Goal: Navigation & Orientation: Go to known website

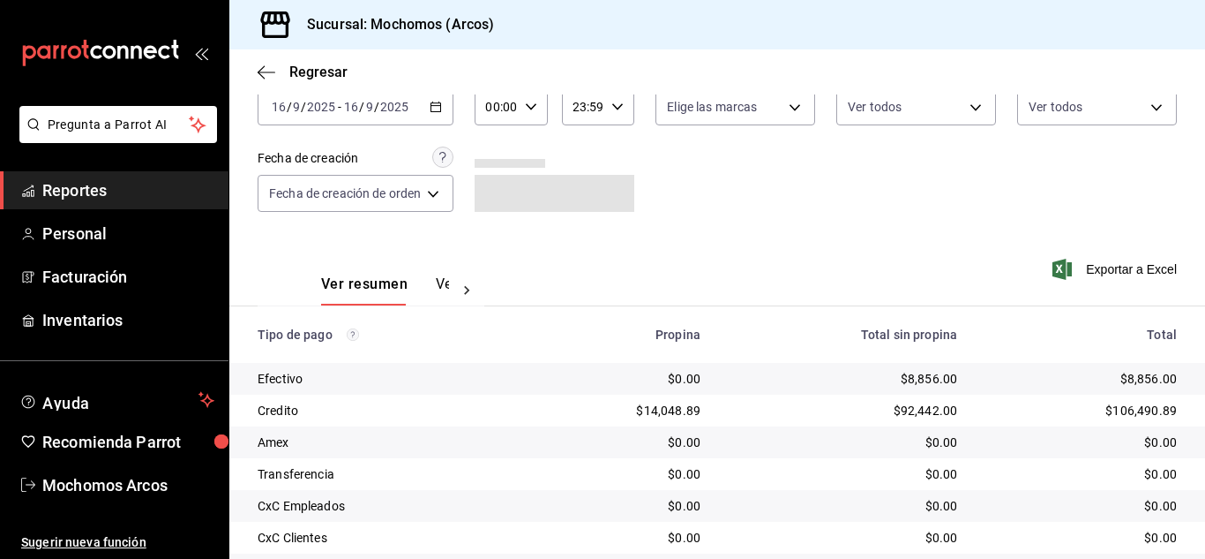
scroll to position [221, 0]
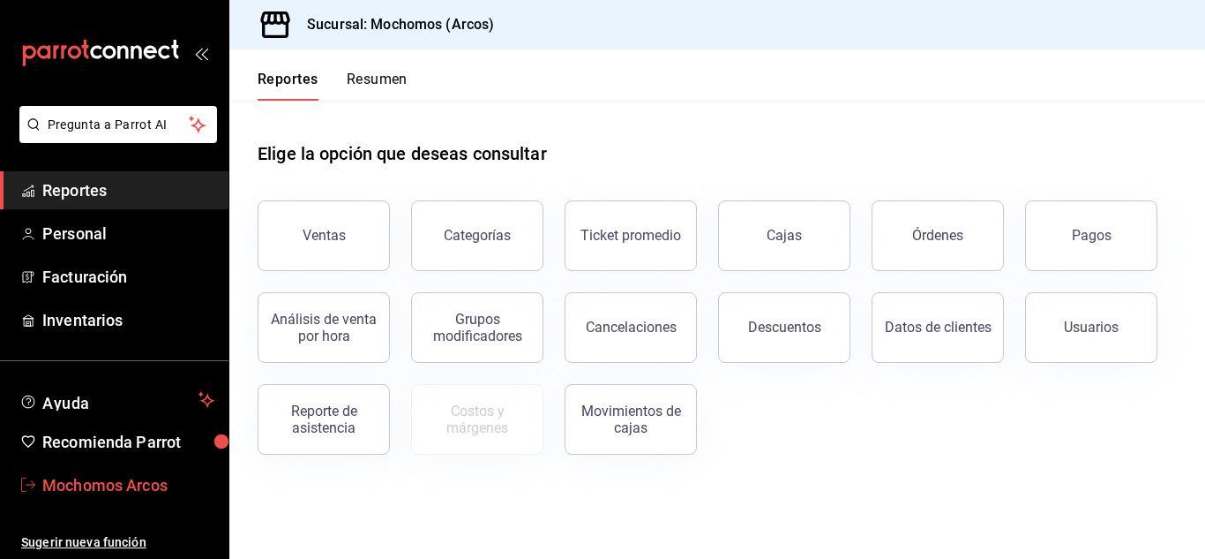
click at [171, 477] on span "Mochomos Arcos" at bounding box center [128, 485] width 172 height 24
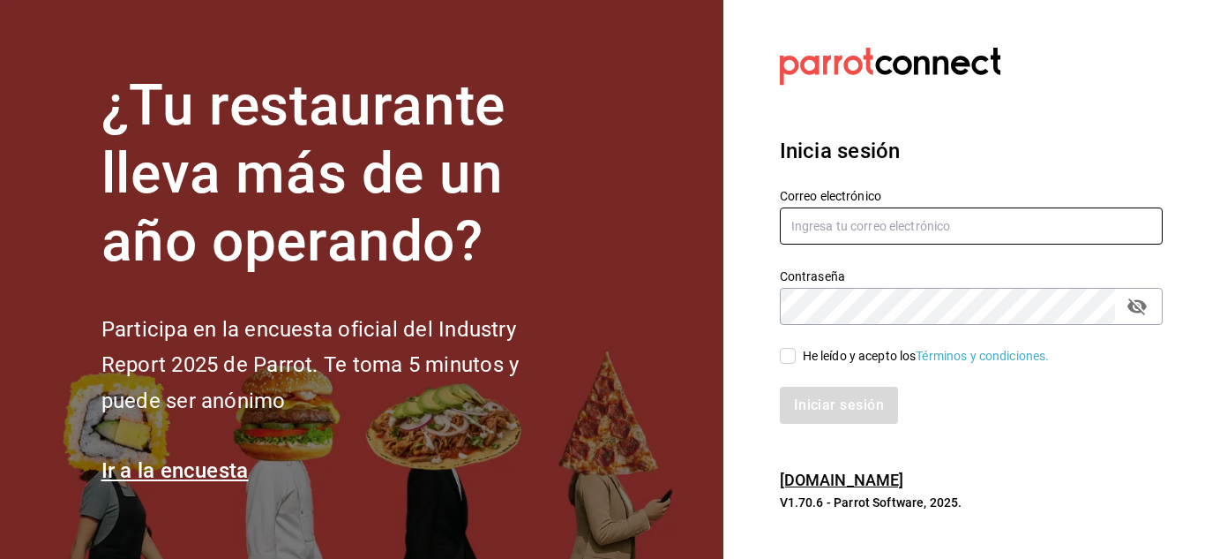
type input "[EMAIL_ADDRESS][DOMAIN_NAME]"
